Goal: Task Accomplishment & Management: Manage account settings

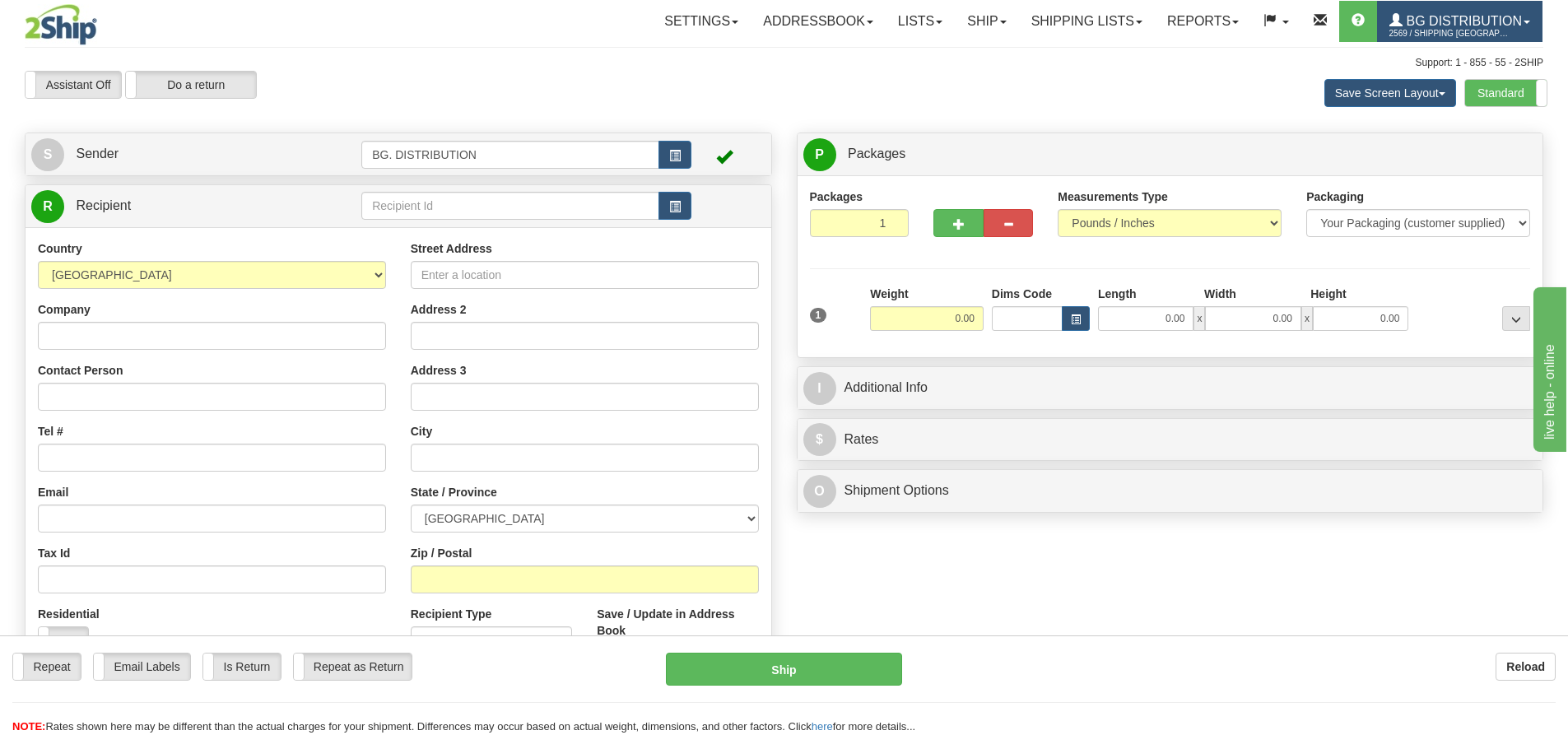
drag, startPoint x: 1132, startPoint y: 46, endPoint x: 1459, endPoint y: 30, distance: 327.4
click at [1133, 46] on div "Toggle navigation Settings Shipping Preferences Fields Preferences New" at bounding box center [784, 424] width 1568 height 850
click at [1282, 14] on link at bounding box center [1276, 21] width 49 height 41
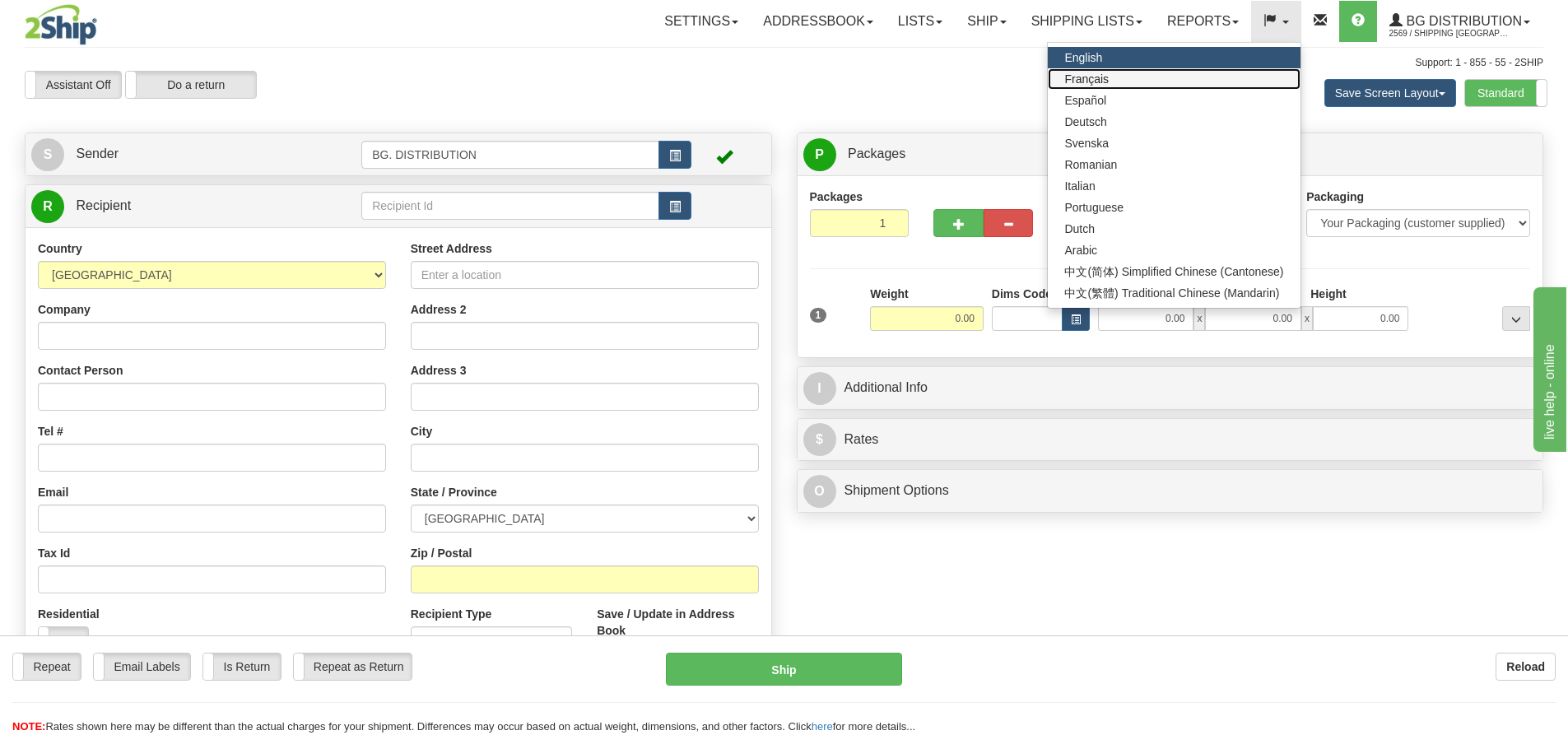
click at [1227, 78] on link "Français" at bounding box center [1174, 79] width 252 height 21
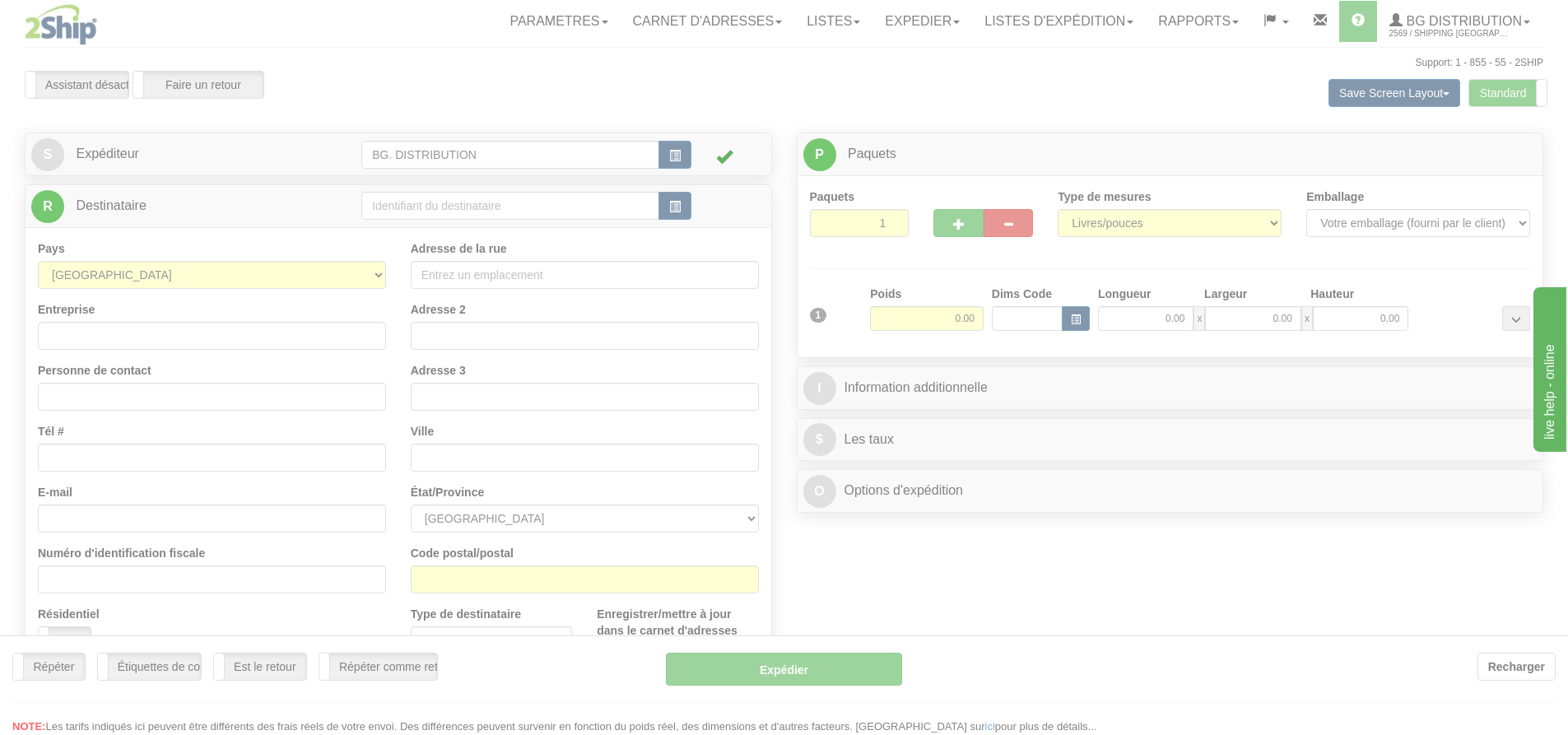
click at [1122, 19] on div at bounding box center [784, 368] width 1568 height 735
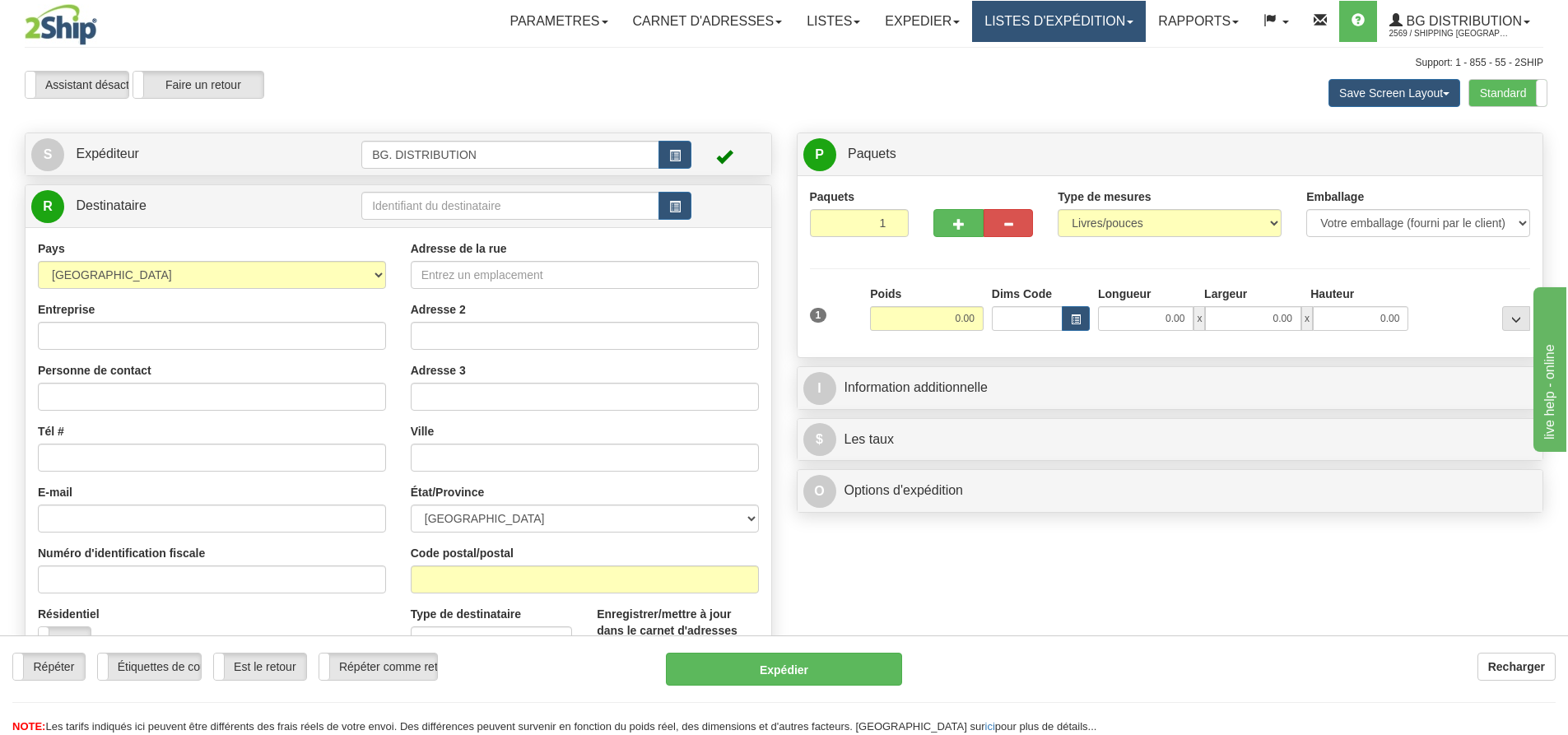
click at [1122, 19] on link "LISTES D'EXPÉDITION" at bounding box center [1058, 21] width 174 height 41
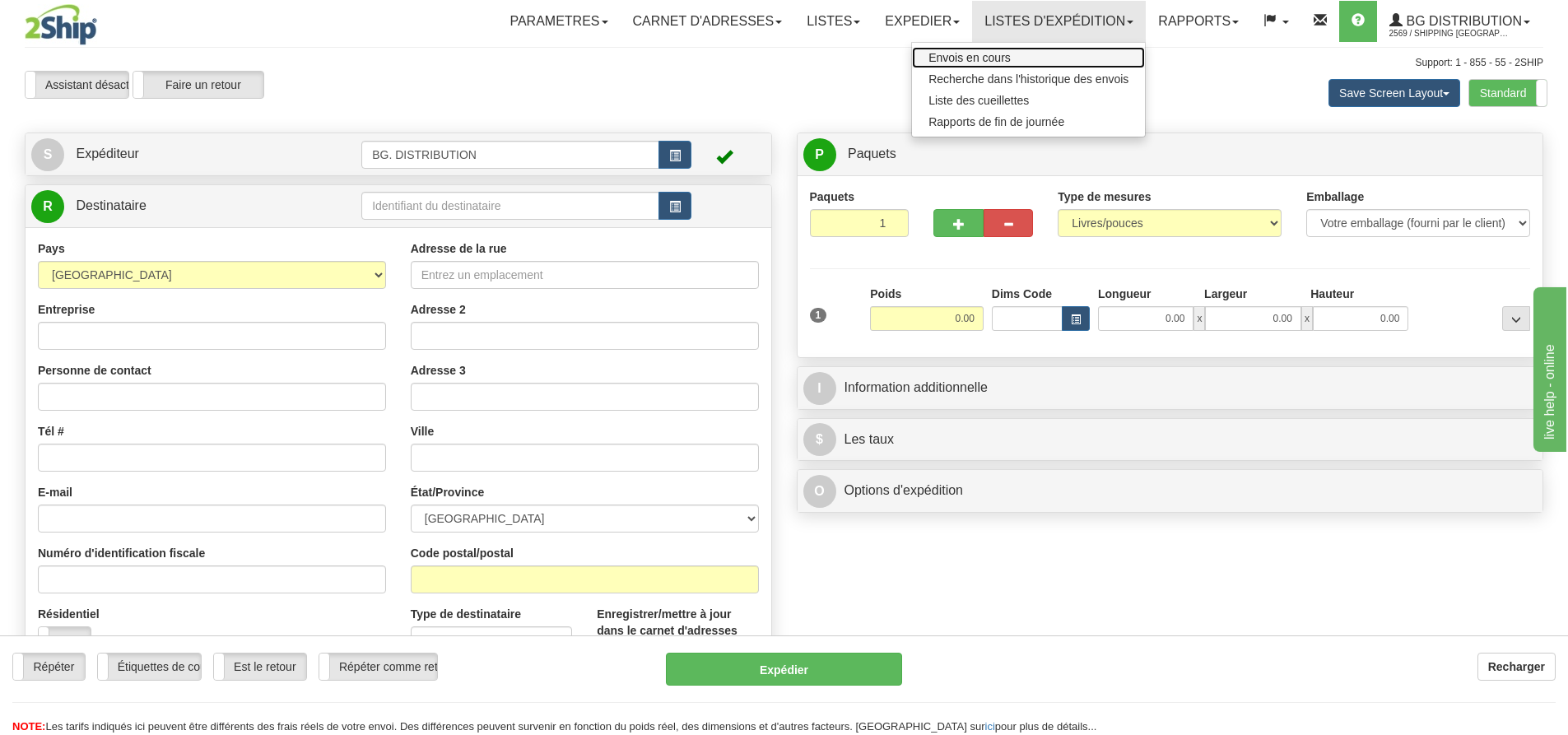
click at [1087, 59] on link "Envois en cours" at bounding box center [1028, 58] width 233 height 21
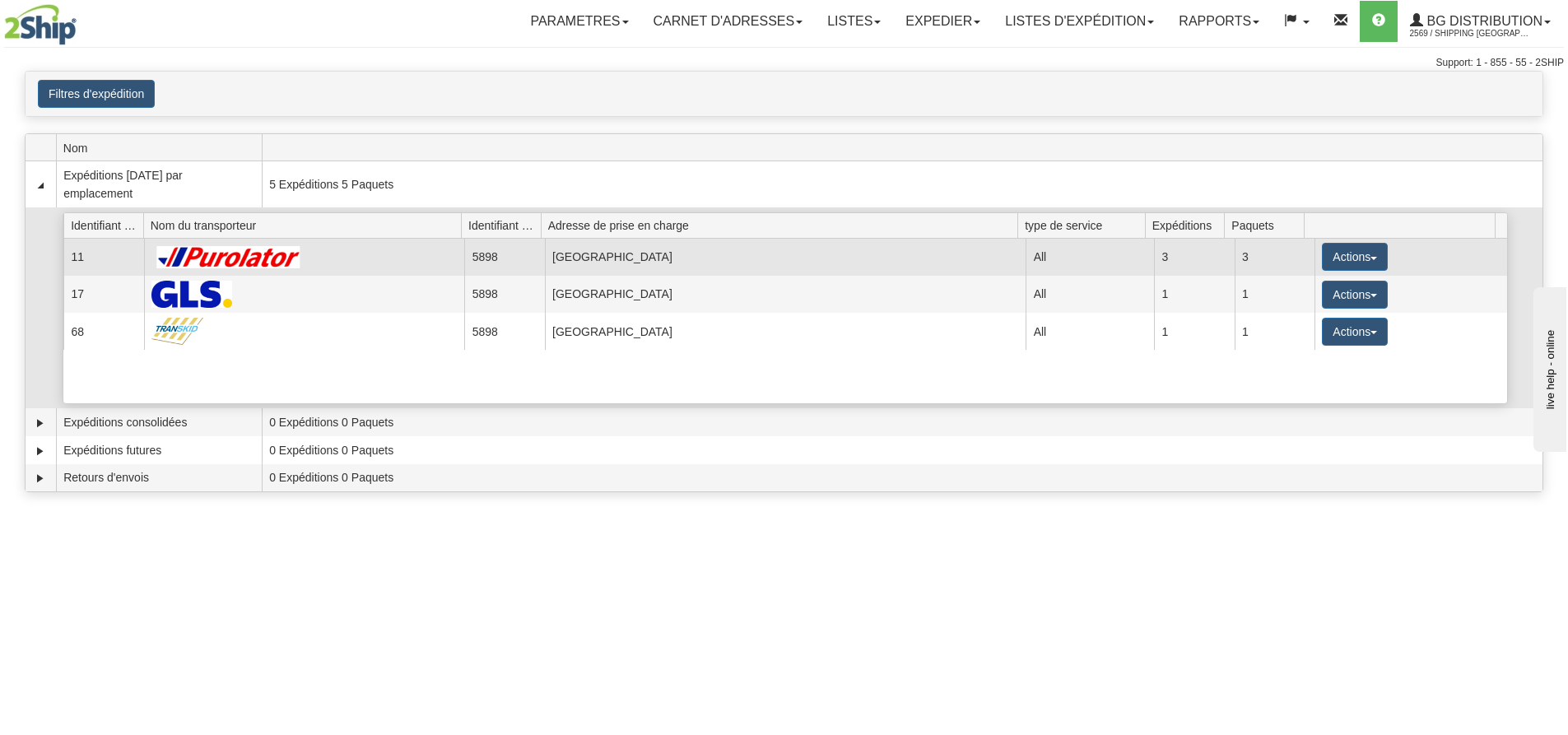
click at [180, 260] on img at bounding box center [229, 257] width 156 height 22
click at [1352, 254] on button "Actions" at bounding box center [1355, 257] width 66 height 28
click at [1300, 288] on span "Détails" at bounding box center [1294, 288] width 44 height 12
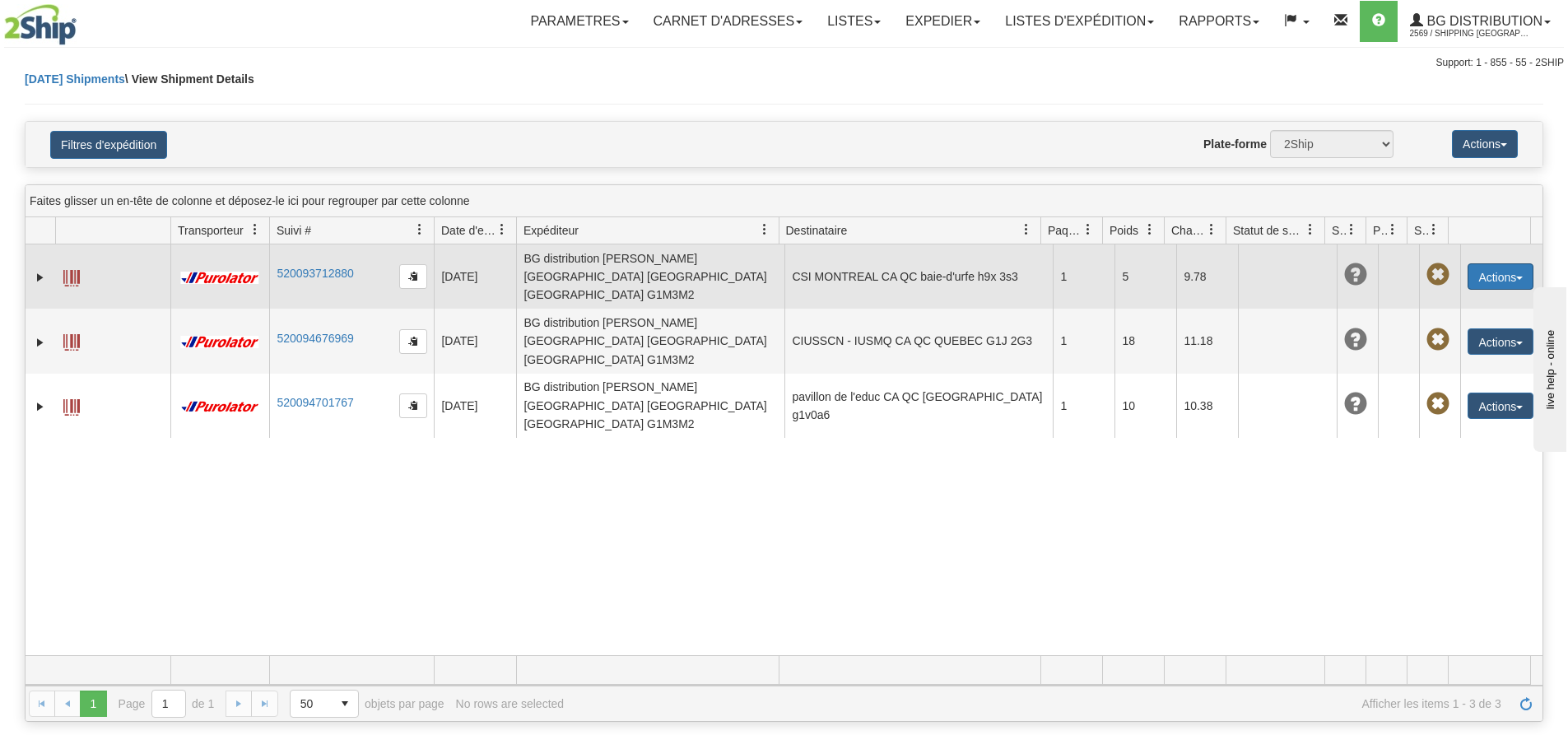
click at [1494, 275] on button "Actions" at bounding box center [1500, 277] width 66 height 26
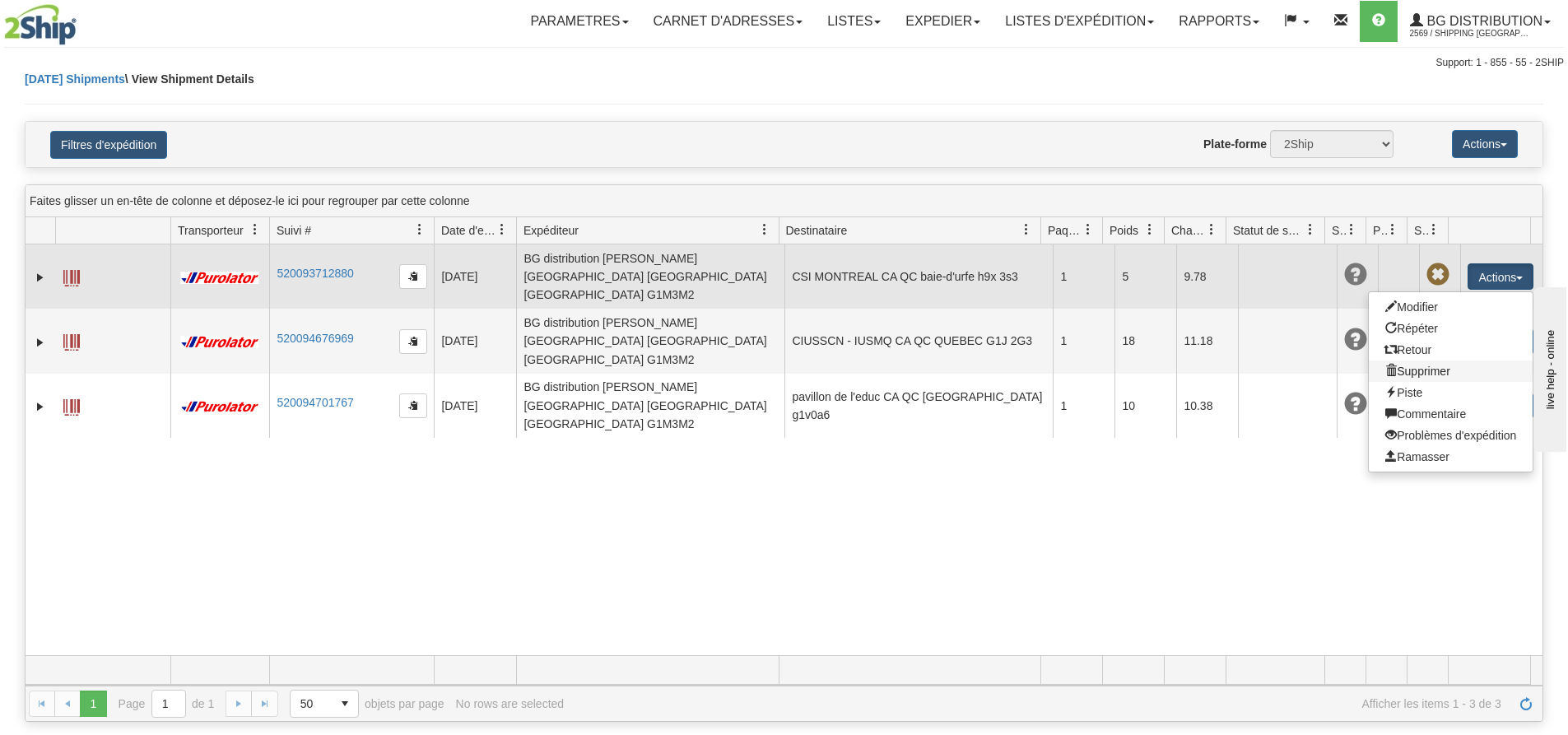
click at [1413, 363] on link "Supprimer" at bounding box center [1450, 372] width 164 height 21
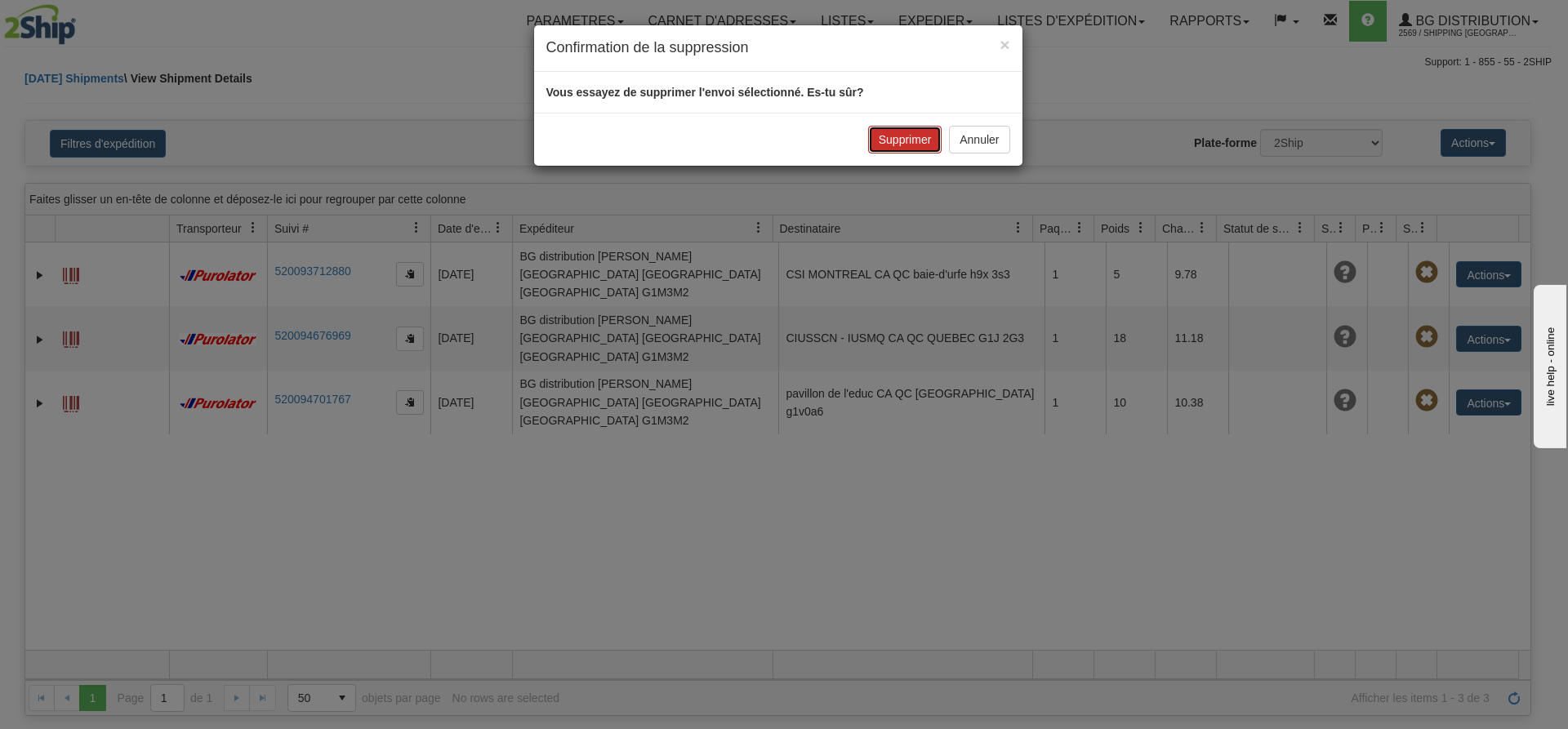
click at [896, 139] on button "Supprimer" at bounding box center [905, 140] width 74 height 28
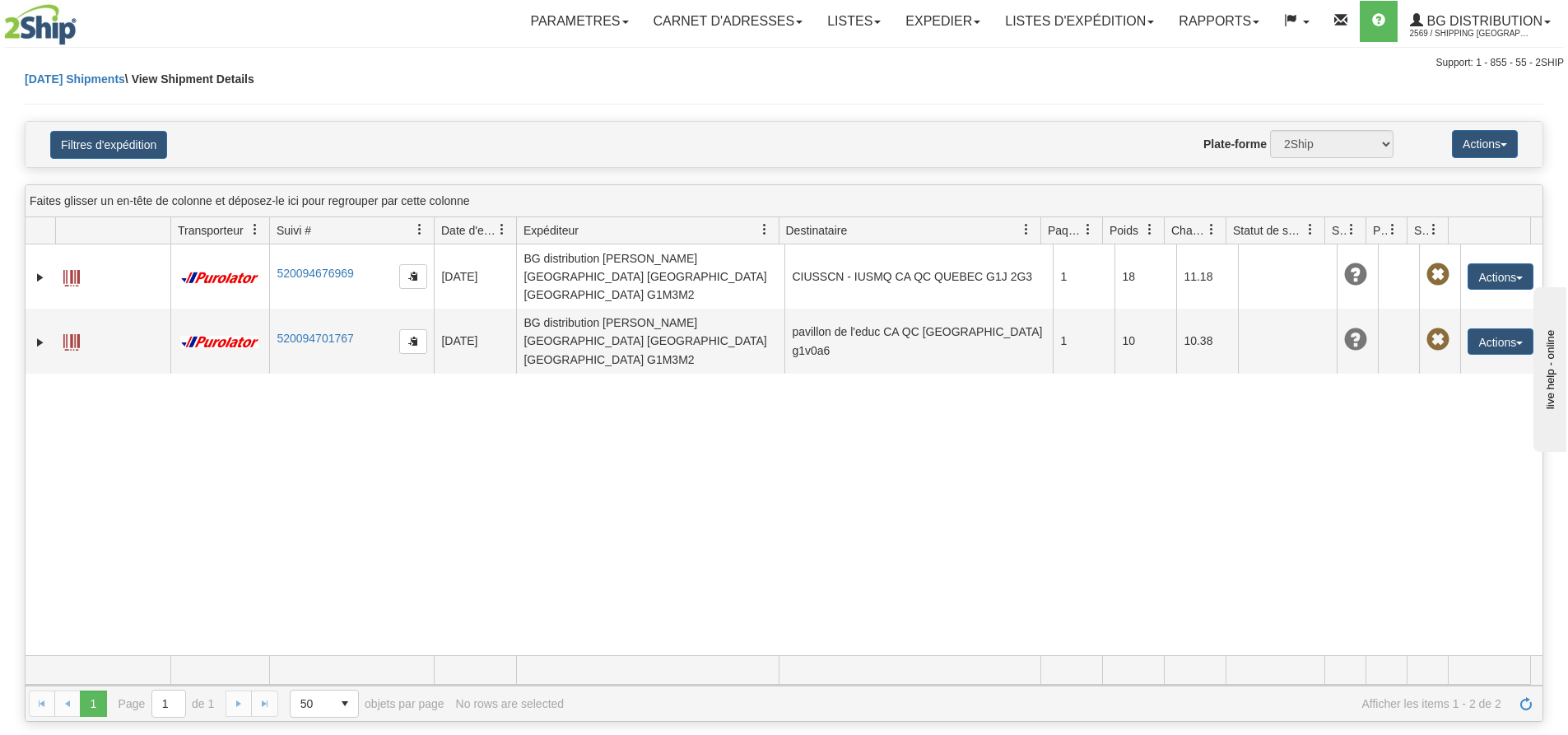
click at [1266, 420] on div "31746997 2569 520094676969 10/08/2025 10/08/2025 02:24:05 PM BG distribution St…" at bounding box center [784, 450] width 1517 height 411
